Goal: Task Accomplishment & Management: Use online tool/utility

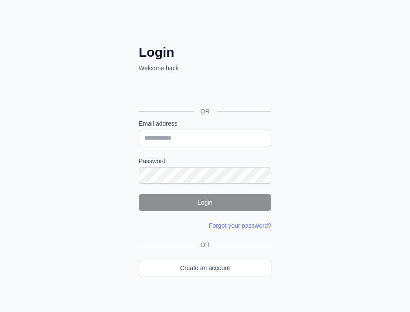
scroll to position [109, 0]
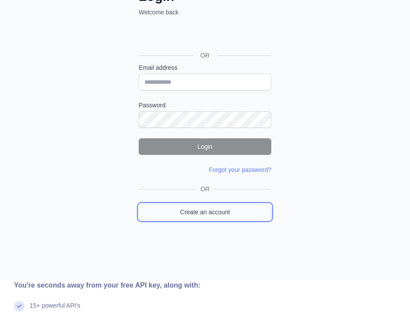
click at [221, 214] on link "Create an account" at bounding box center [205, 212] width 132 height 17
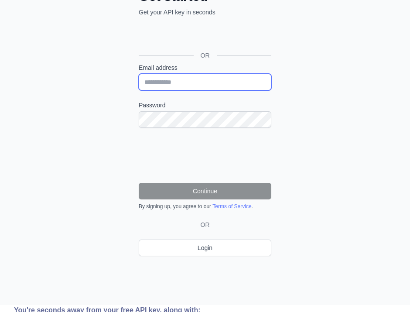
click at [184, 77] on input "Email address" at bounding box center [205, 82] width 132 height 17
paste input "**********"
type input "**********"
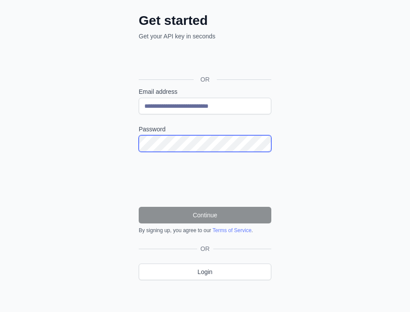
scroll to position [109, 0]
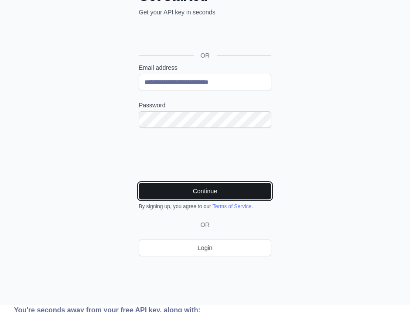
click at [259, 190] on button "Continue" at bounding box center [205, 191] width 132 height 17
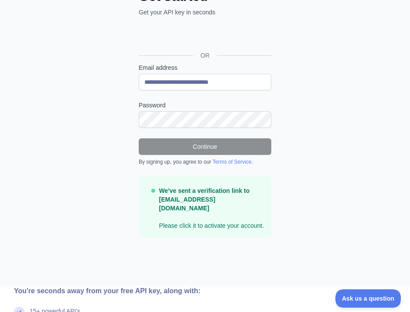
scroll to position [0, 0]
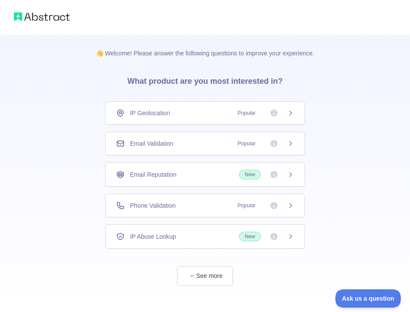
click at [213, 147] on div "Email Validation Popular" at bounding box center [205, 143] width 178 height 9
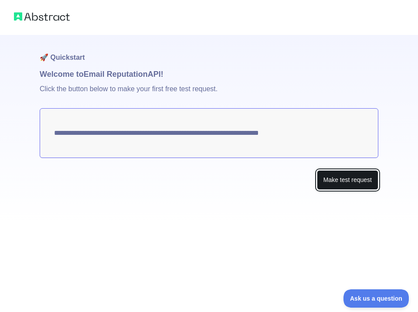
click at [370, 187] on button "Make test request" at bounding box center [347, 180] width 61 height 20
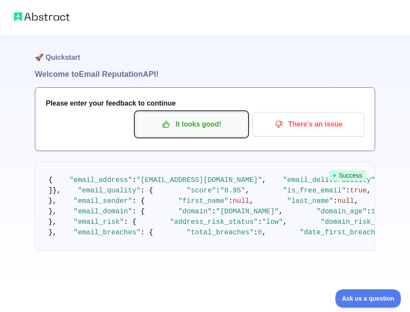
click at [190, 122] on p "It looks good!" at bounding box center [191, 124] width 98 height 15
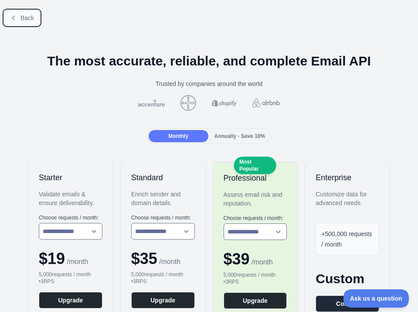
click at [20, 21] on button "Back" at bounding box center [21, 17] width 35 height 15
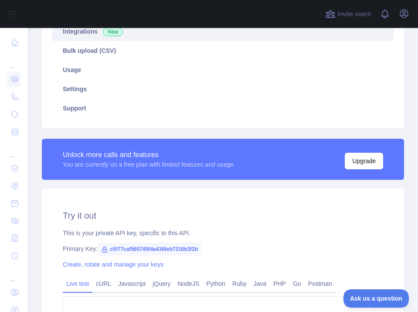
scroll to position [163, 0]
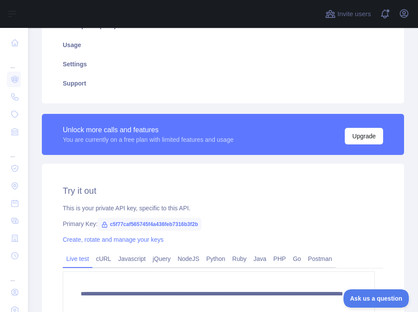
click at [177, 225] on span "c5f77caf565745f4a436feb7316b3f2b" at bounding box center [150, 223] width 104 height 13
copy span "c5f77caf565745f4a436feb7316b3f2b"
